Goal: Information Seeking & Learning: Learn about a topic

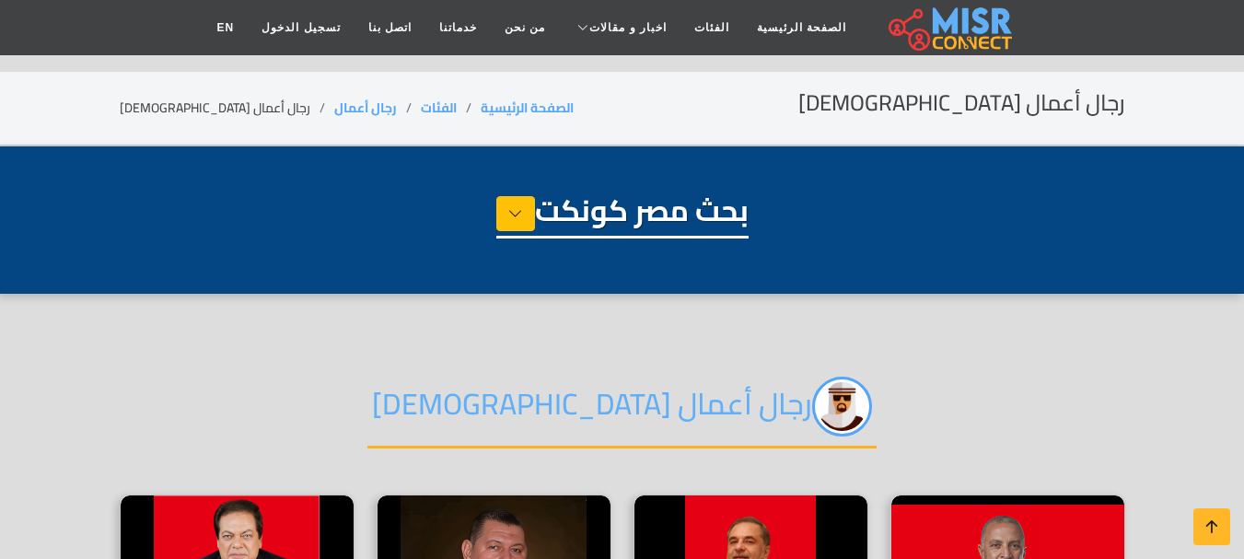
select select "**********"
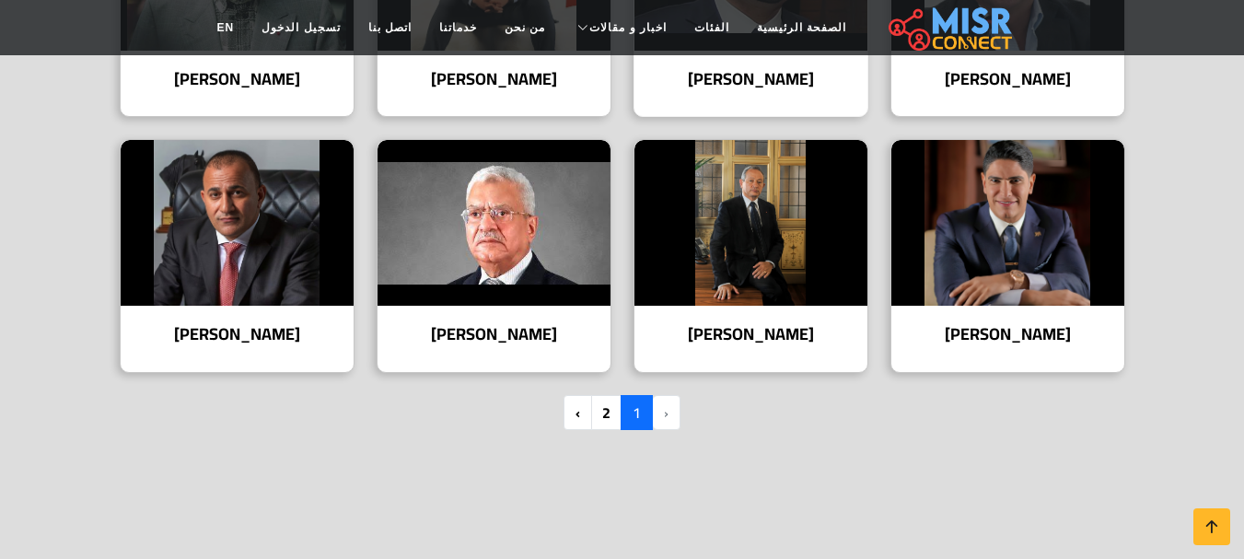
scroll to position [1381, 0]
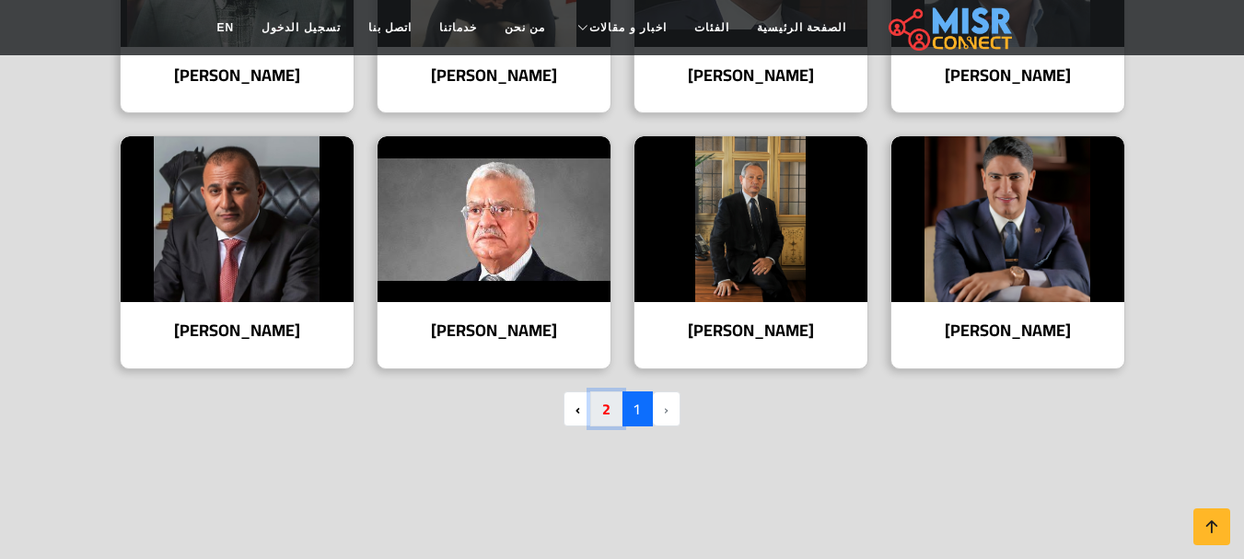
click at [605, 406] on link "2" at bounding box center [606, 408] width 32 height 35
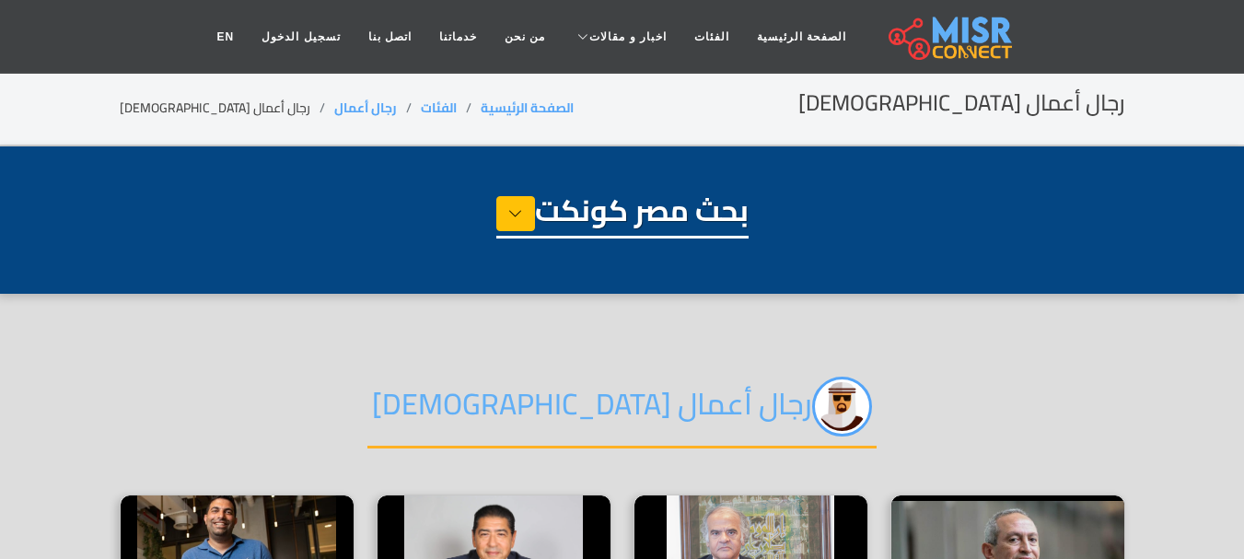
select select "**********"
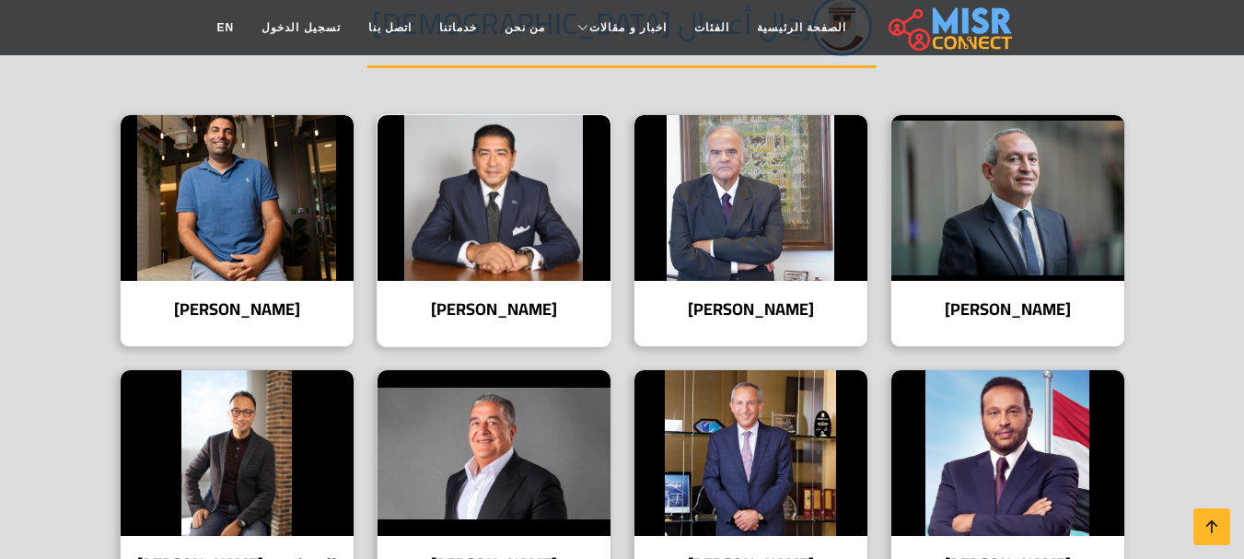
scroll to position [552, 0]
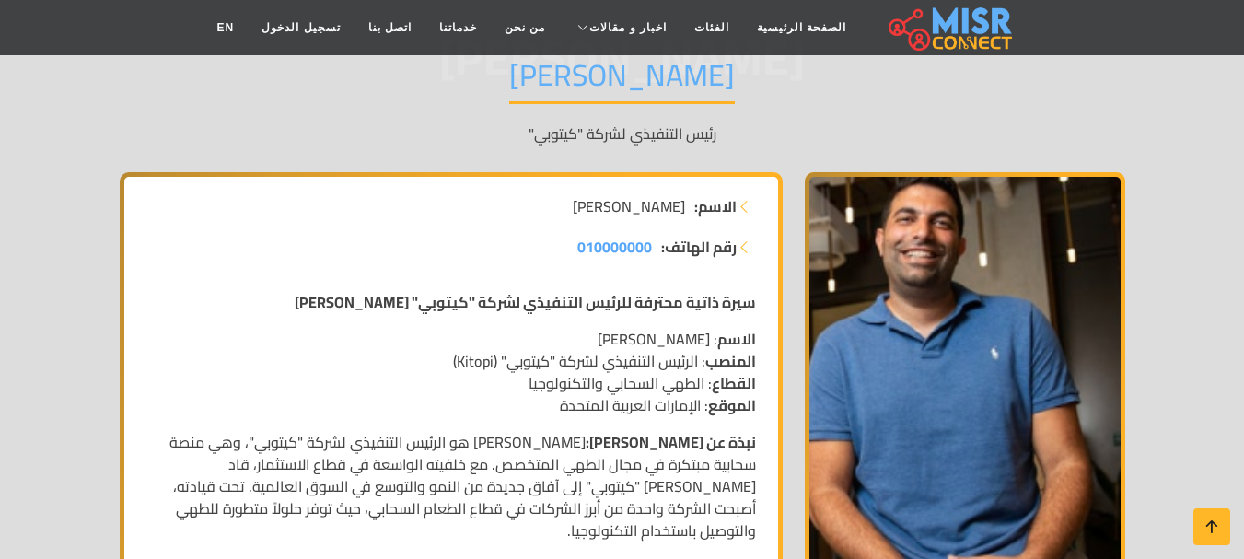
scroll to position [184, 0]
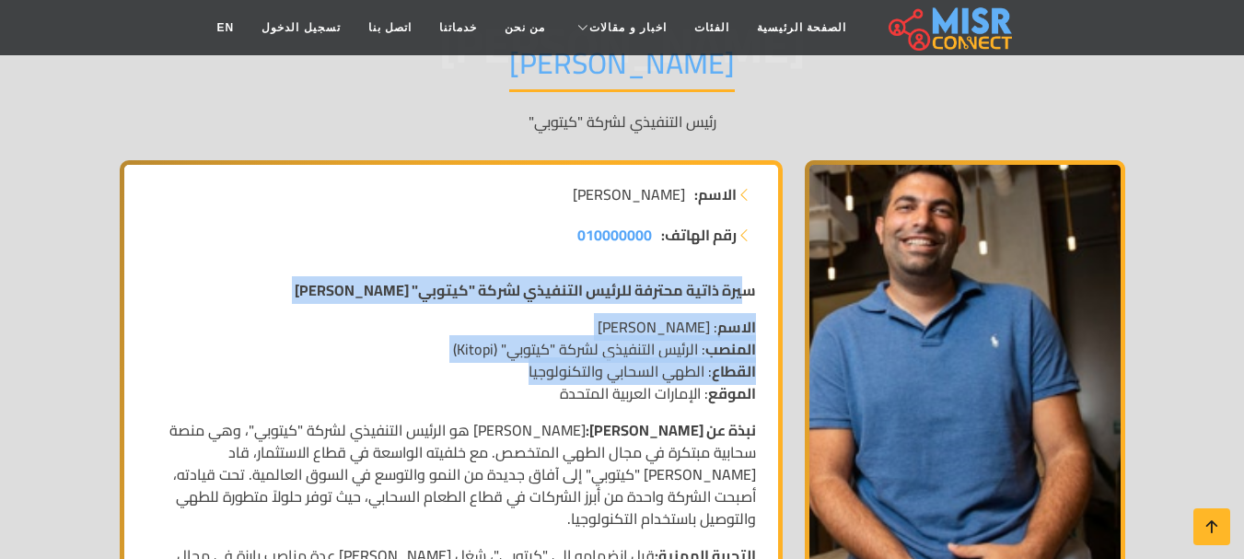
drag, startPoint x: 749, startPoint y: 289, endPoint x: 415, endPoint y: 368, distance: 342.6
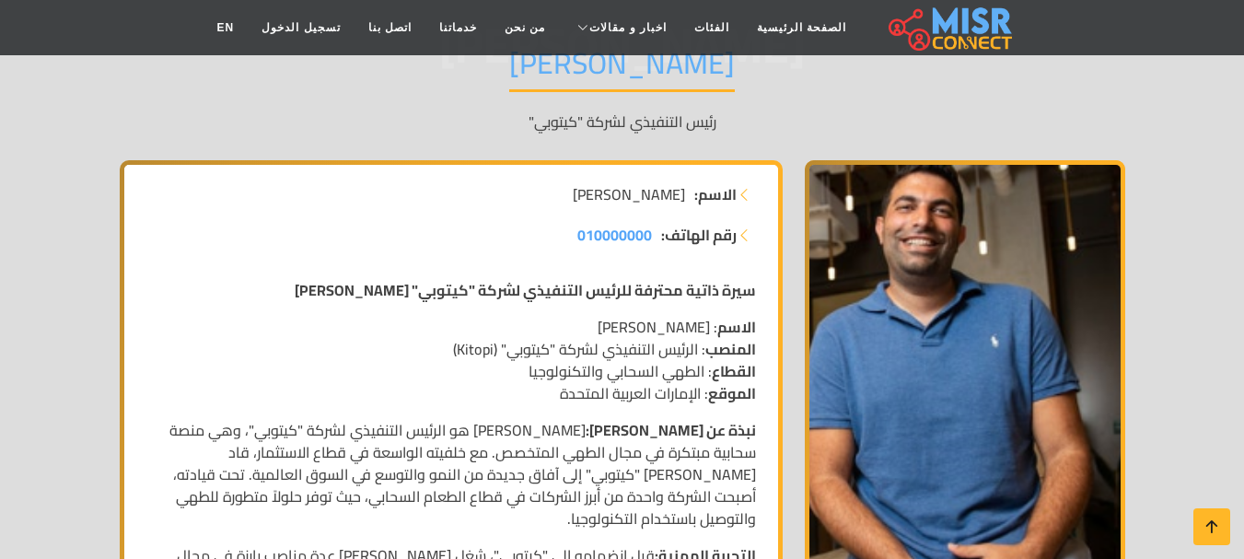
click at [415, 368] on p "الاسم : محمد بلوط المنصب : الرئيس التنفيذي لشركة "كيتوبي" (Kitopi) القطاع : الط…" at bounding box center [451, 360] width 610 height 88
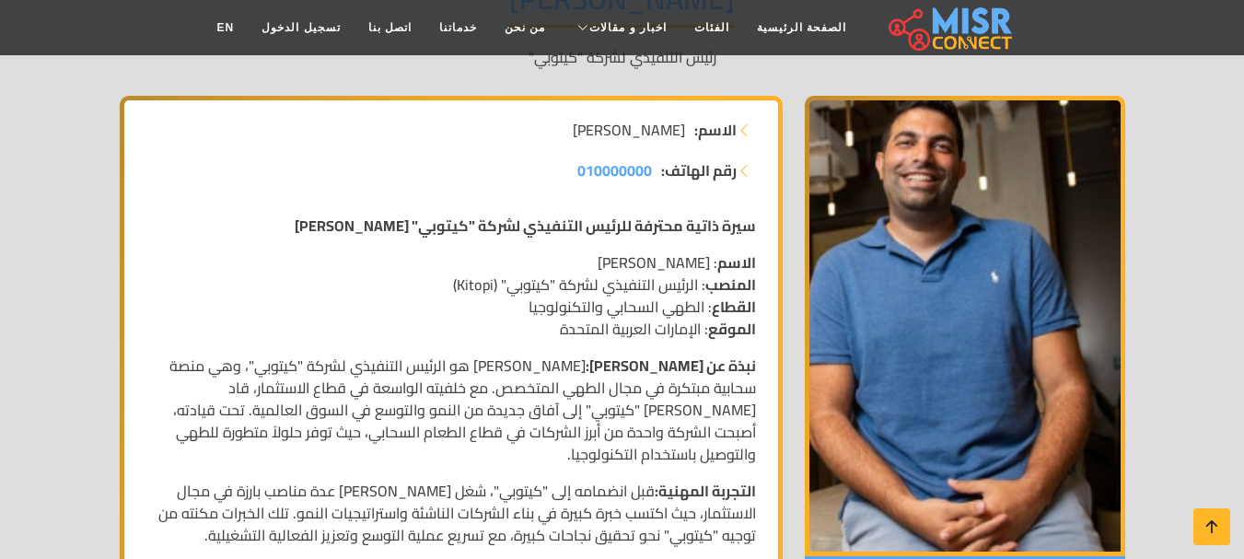
scroll to position [276, 0]
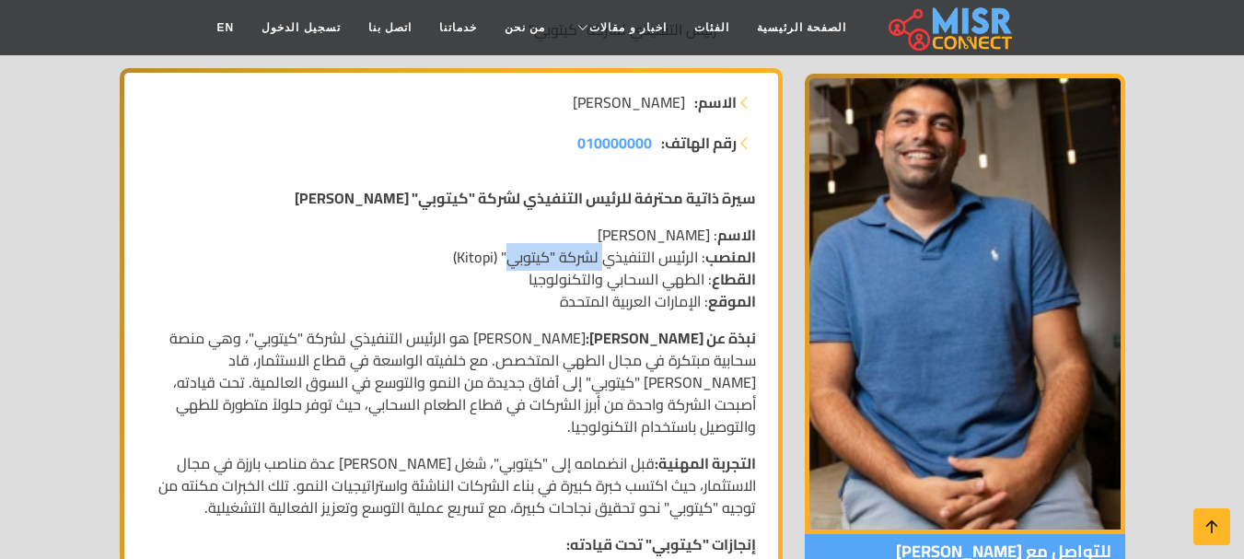
drag, startPoint x: 602, startPoint y: 256, endPoint x: 508, endPoint y: 259, distance: 94.0
click at [508, 259] on p "الاسم : محمد بلوط المنصب : الرئيس التنفيذي لشركة "كيتوبي" (Kitopi) القطاع : الط…" at bounding box center [451, 268] width 610 height 88
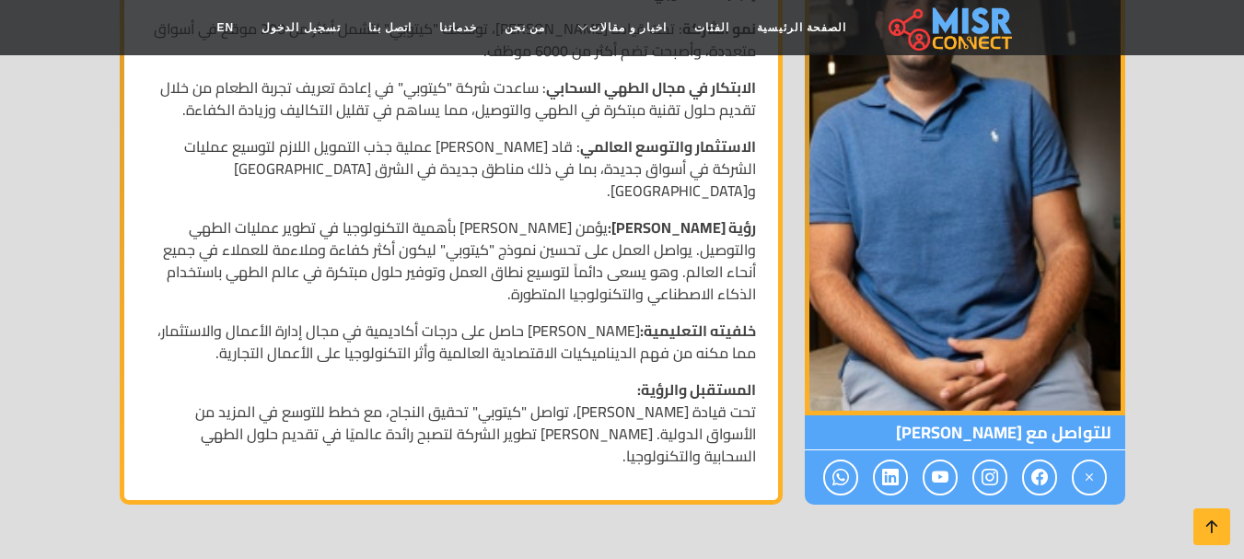
scroll to position [921, 0]
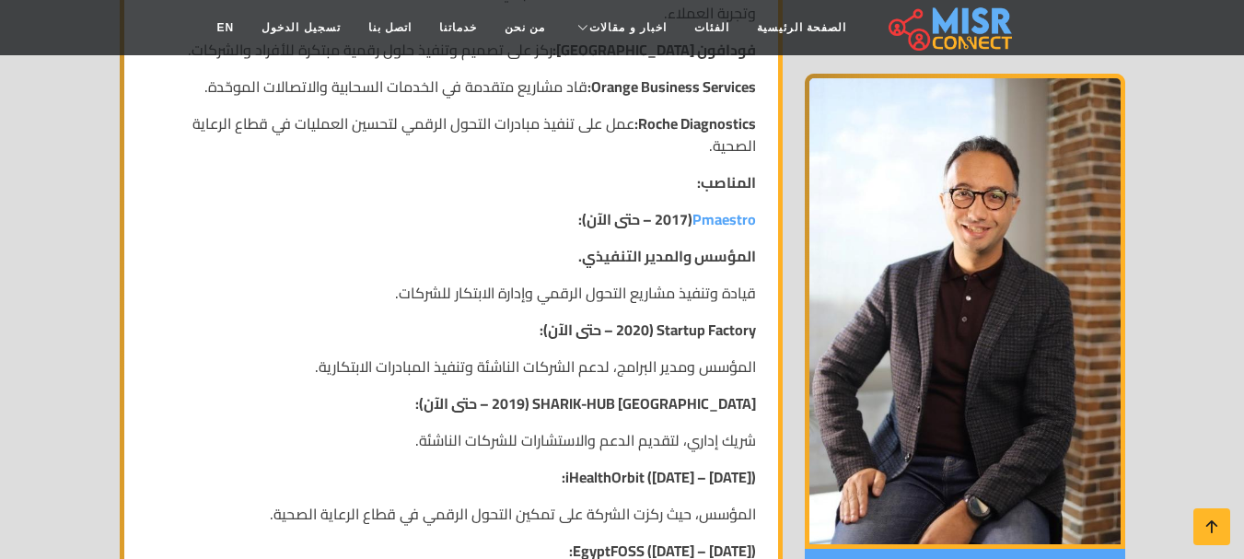
scroll to position [921, 0]
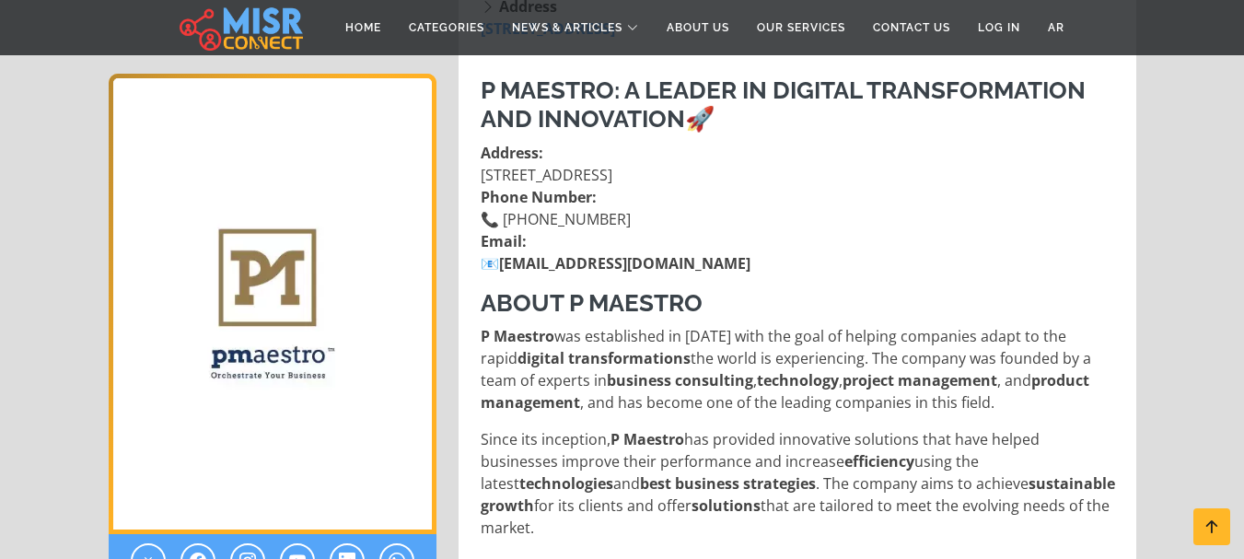
scroll to position [552, 0]
